Goal: Task Accomplishment & Management: Manage account settings

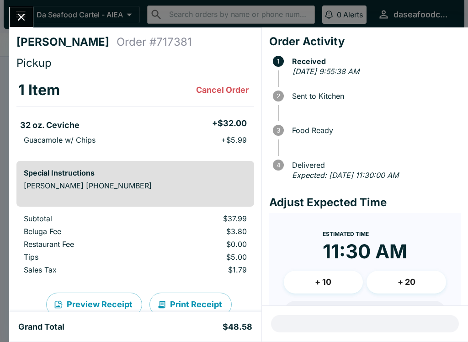
click at [29, 16] on button "Close" at bounding box center [21, 17] width 23 height 20
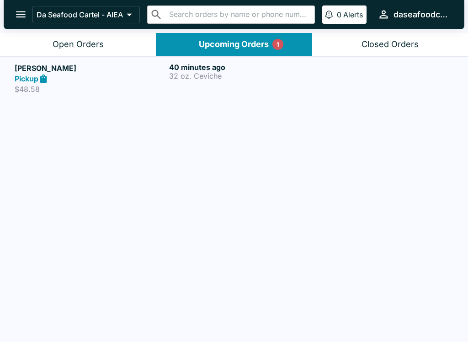
click at [106, 35] on button "Open Orders" at bounding box center [78, 44] width 156 height 23
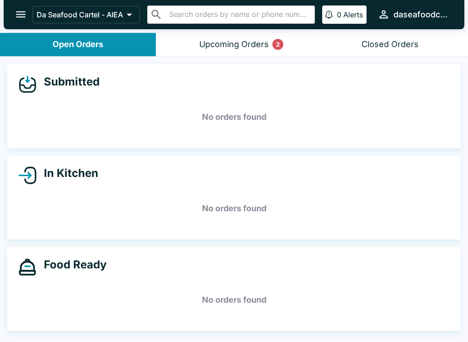
click at [218, 42] on div "Upcoming Orders 2" at bounding box center [233, 44] width 69 height 11
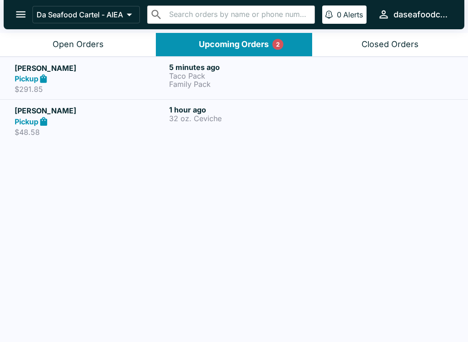
click at [90, 78] on div "Pickup" at bounding box center [90, 79] width 151 height 11
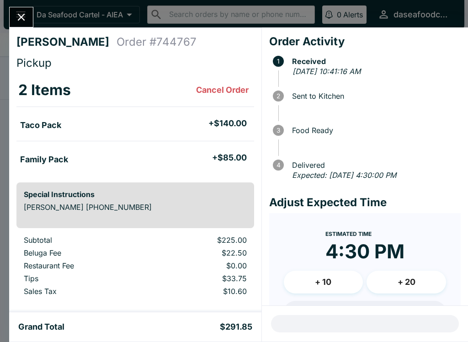
click at [15, 16] on icon "Close" at bounding box center [21, 17] width 12 height 12
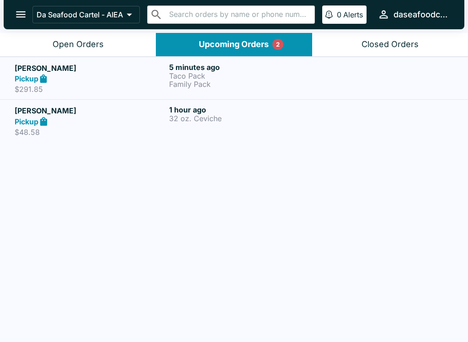
click at [50, 42] on button "Open Orders" at bounding box center [78, 44] width 156 height 23
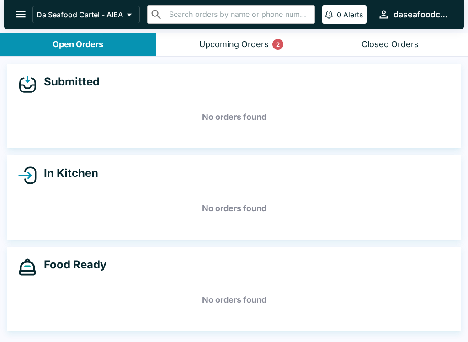
click at [260, 50] on button "Upcoming Orders 2" at bounding box center [234, 44] width 156 height 23
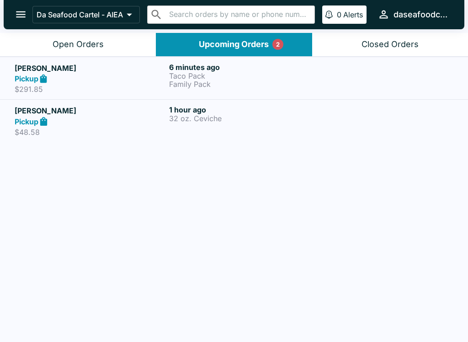
click at [267, 84] on p "Family Pack" at bounding box center [244, 84] width 151 height 8
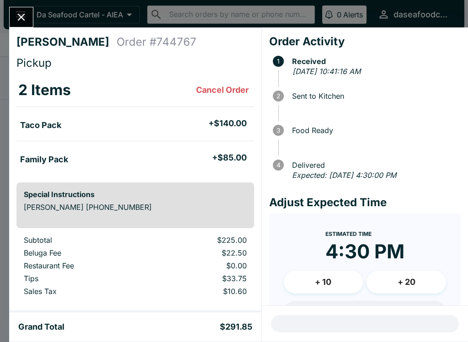
click at [15, 16] on icon "Close" at bounding box center [21, 17] width 12 height 12
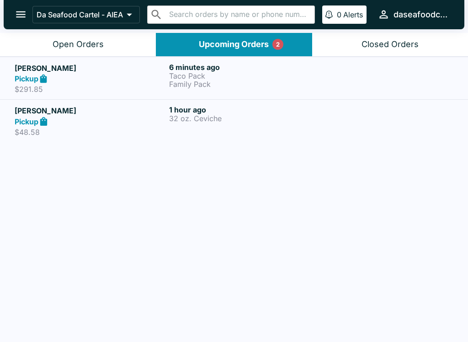
click at [211, 117] on p "32 oz. Ceviche" at bounding box center [244, 118] width 151 height 8
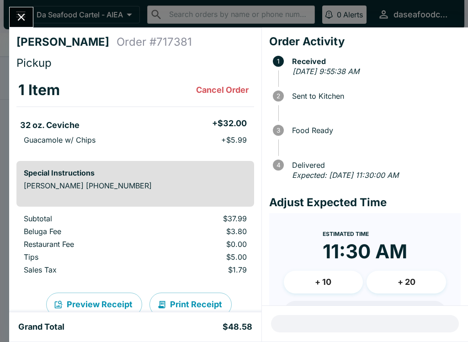
click at [24, 18] on icon "Close" at bounding box center [21, 17] width 12 height 12
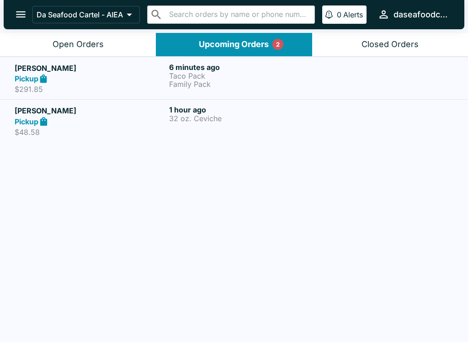
click at [211, 84] on p "Family Pack" at bounding box center [244, 84] width 151 height 8
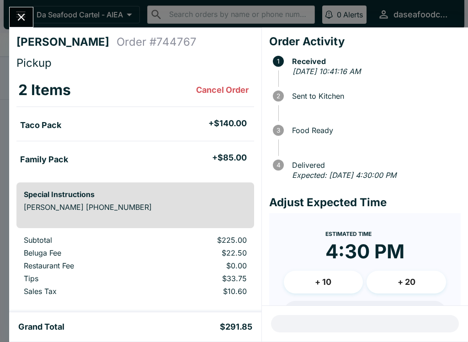
click at [21, 16] on icon "Close" at bounding box center [21, 17] width 7 height 7
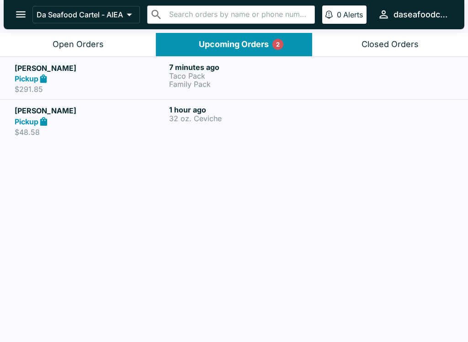
click at [60, 40] on div "Open Orders" at bounding box center [78, 44] width 51 height 11
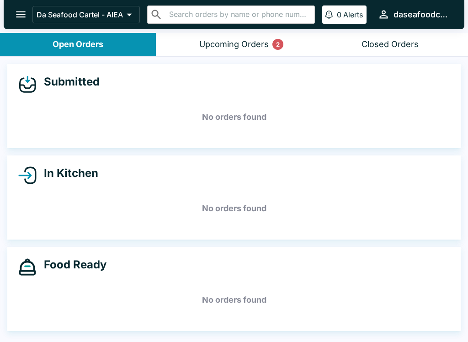
scroll to position [1, 0]
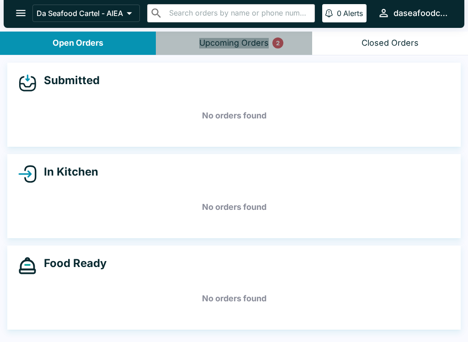
click at [244, 43] on div "Upcoming Orders 2" at bounding box center [233, 43] width 69 height 11
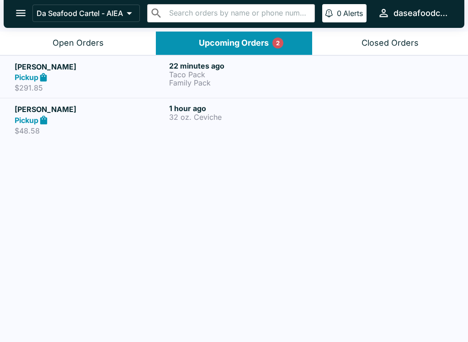
click at [57, 38] on div "Open Orders" at bounding box center [78, 43] width 51 height 11
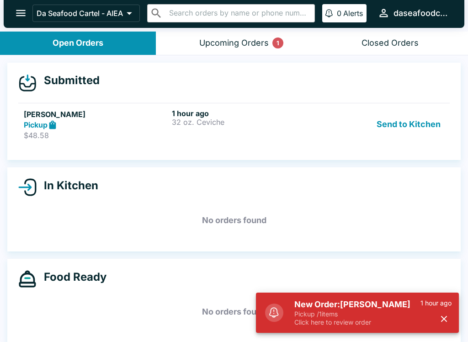
click at [448, 315] on icon "button" at bounding box center [444, 318] width 11 height 11
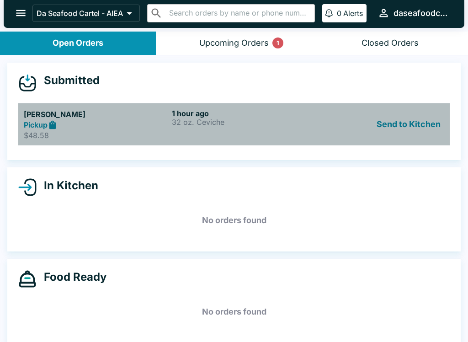
click at [109, 133] on p "$48.58" at bounding box center [96, 135] width 144 height 9
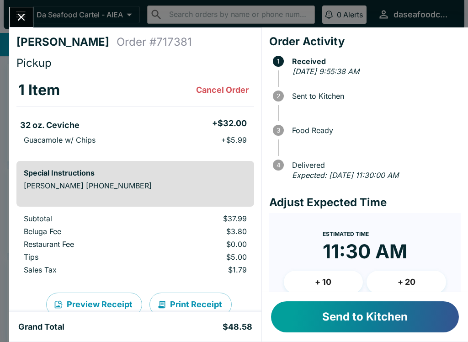
click at [432, 321] on button "Send to Kitchen" at bounding box center [365, 316] width 188 height 31
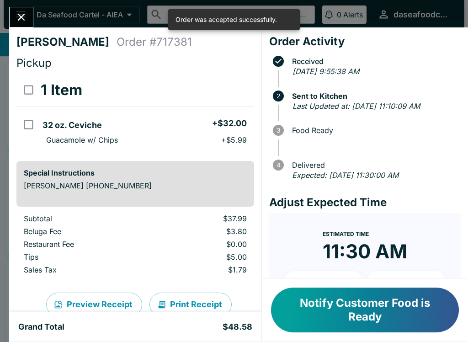
click at [424, 312] on button "Notify Customer Food is Ready" at bounding box center [365, 309] width 188 height 45
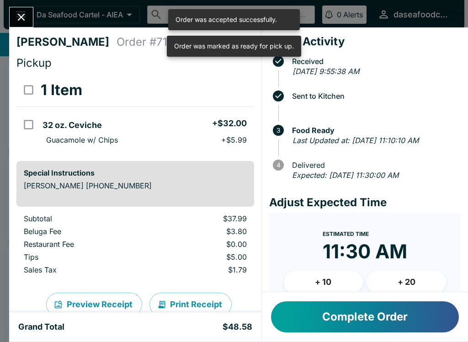
click at [14, 20] on button "Close" at bounding box center [21, 17] width 23 height 20
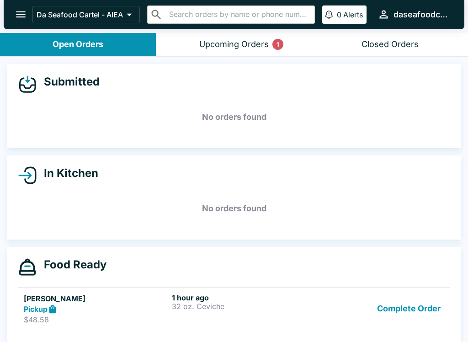
click at [424, 305] on button "Complete Order" at bounding box center [408, 309] width 71 height 32
